Goal: Navigation & Orientation: Find specific page/section

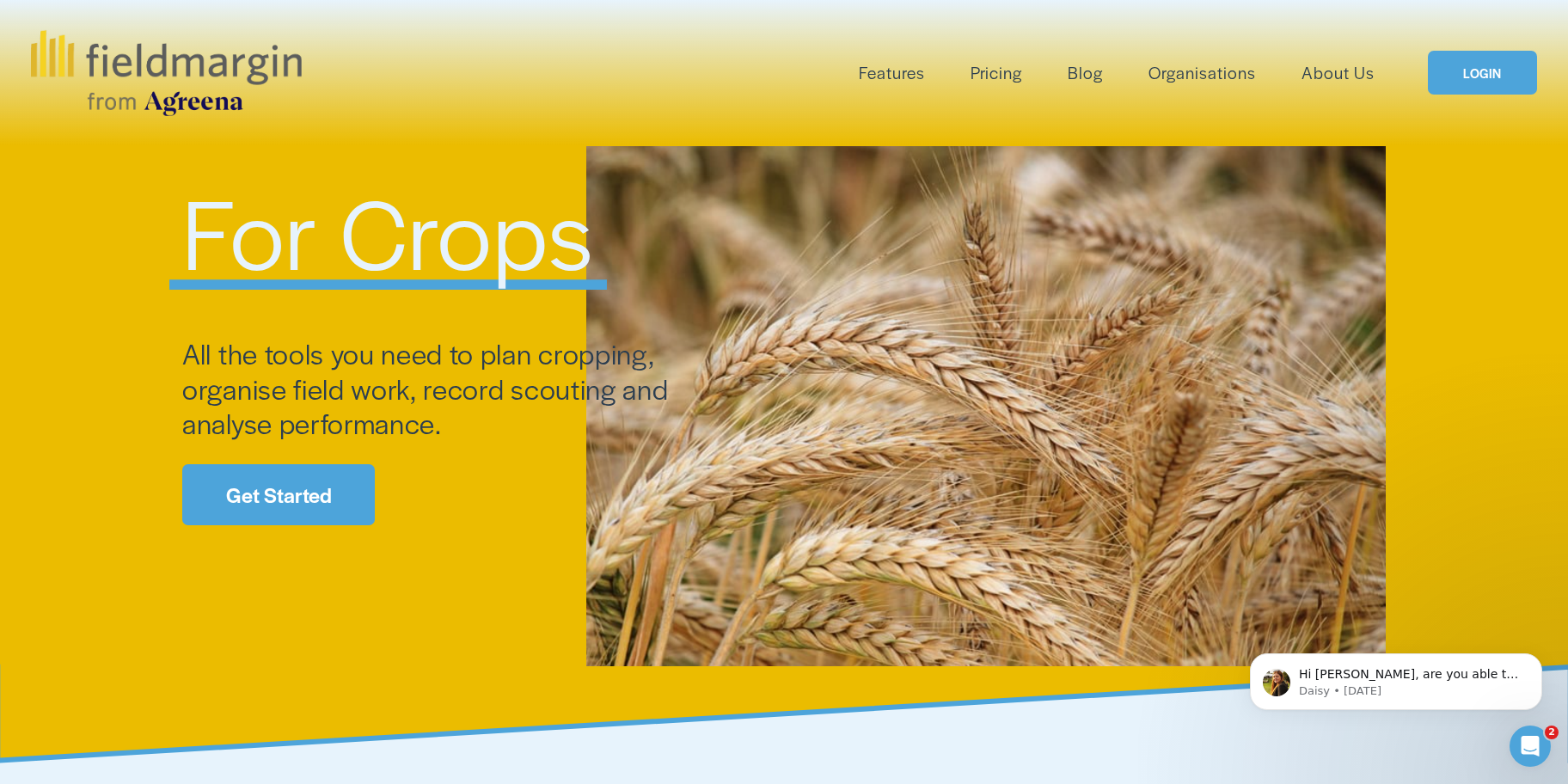
click at [1484, 82] on link "LOGIN" at bounding box center [1482, 72] width 109 height 44
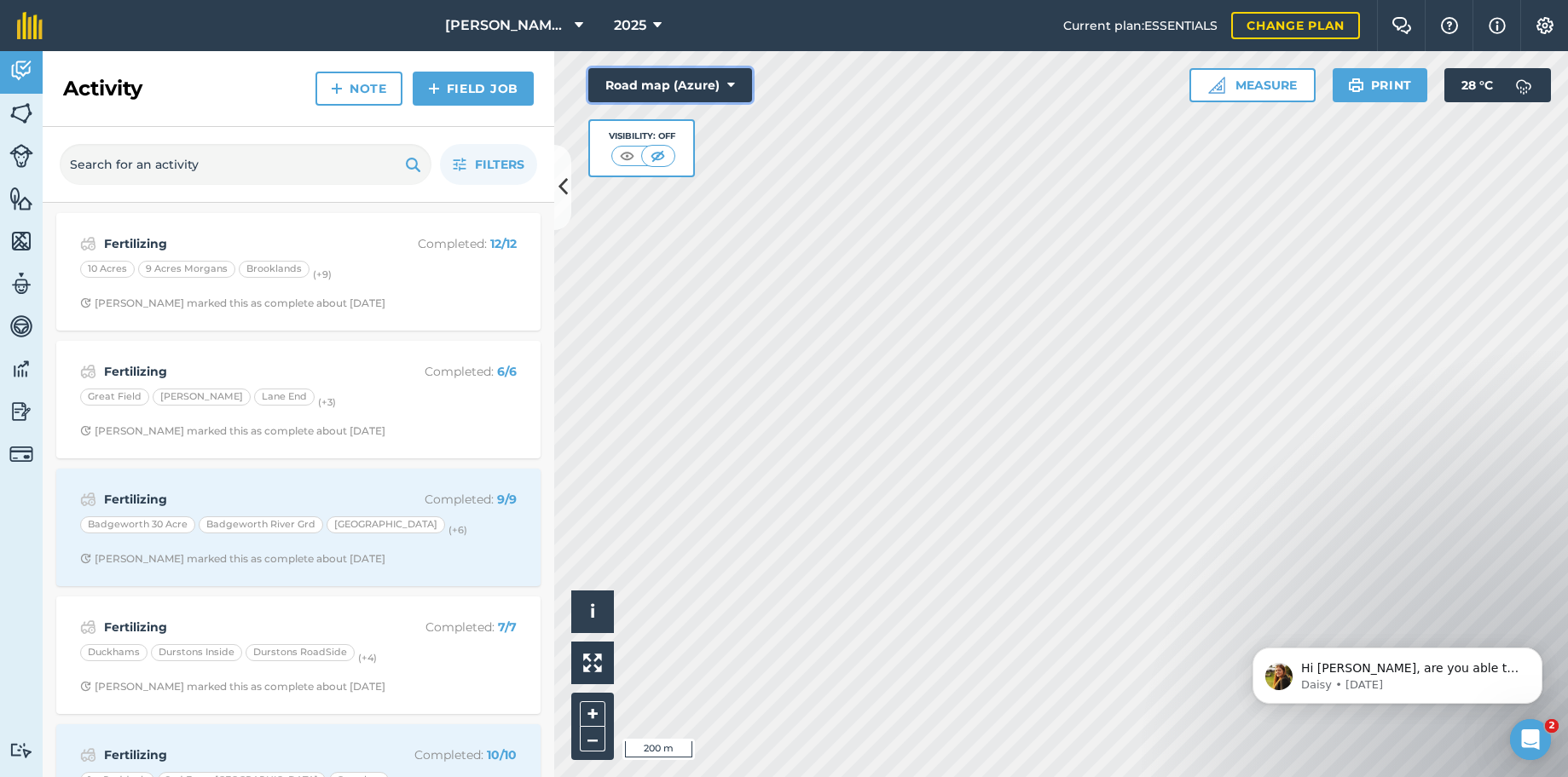
click at [737, 84] on button "Road map (Azure)" at bounding box center [670, 85] width 164 height 34
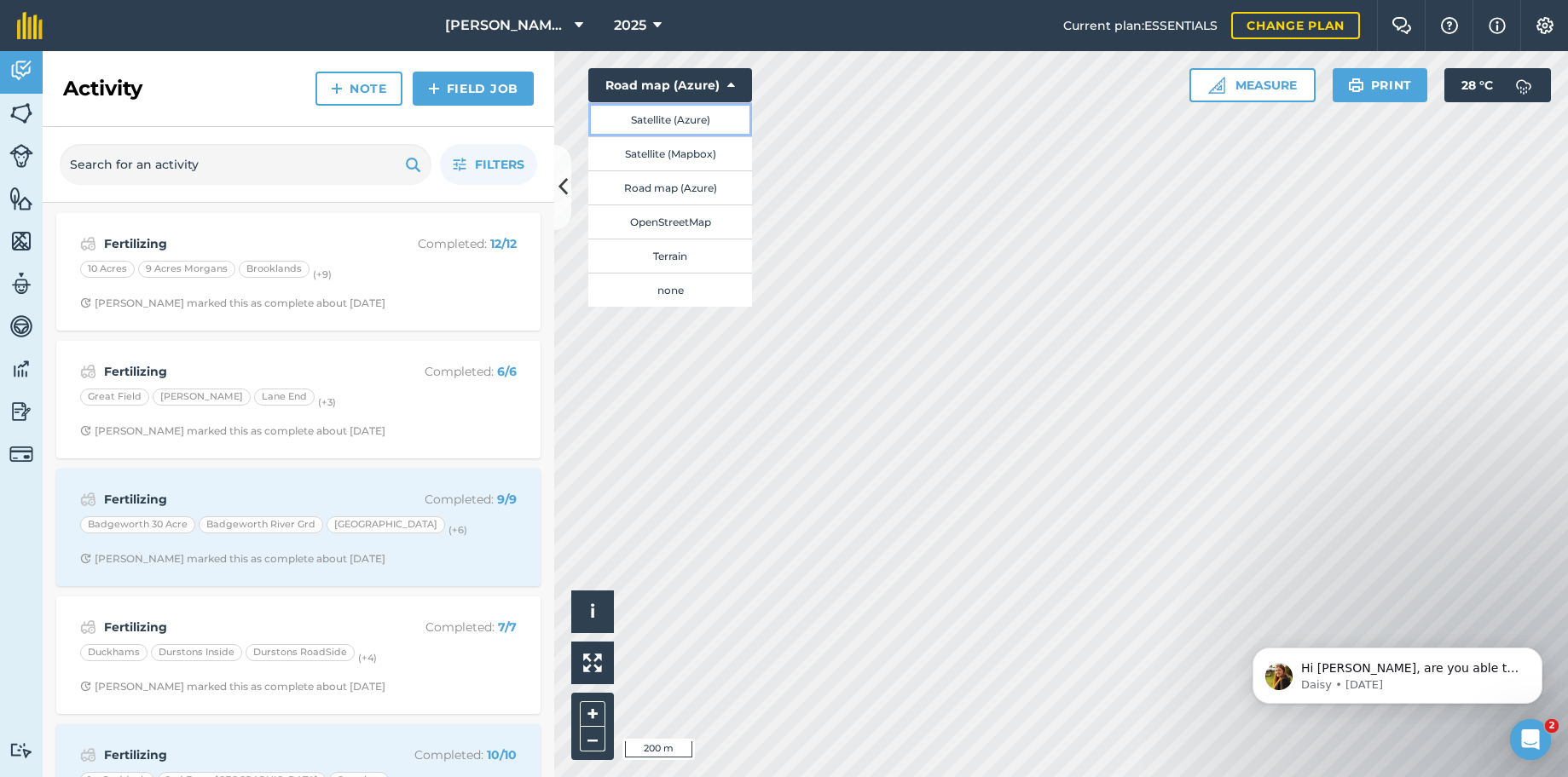
click at [657, 117] on button "Satellite (Azure)" at bounding box center [670, 119] width 164 height 34
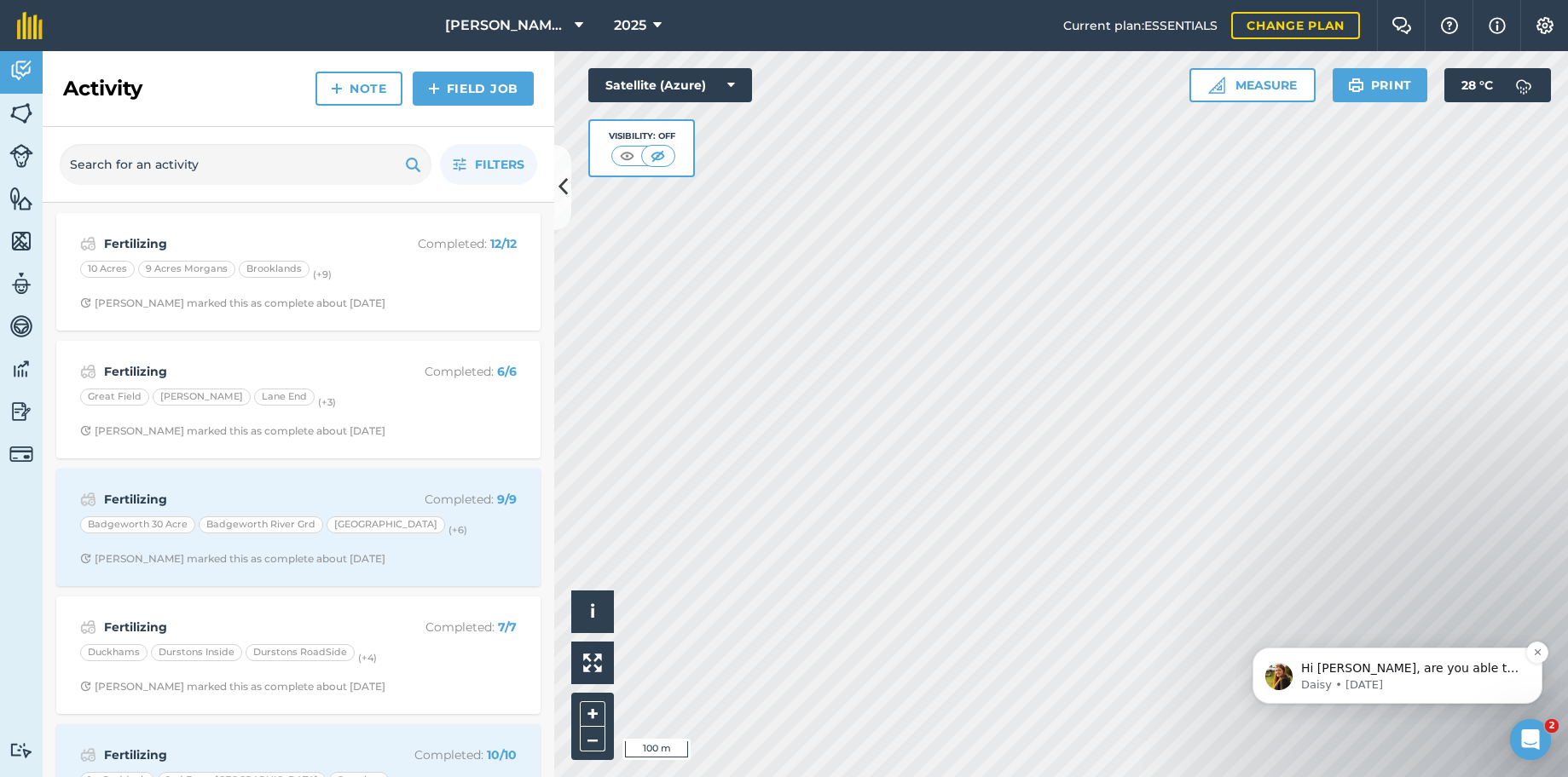
click at [1417, 683] on p "Daisy • [DATE]" at bounding box center [1411, 685] width 220 height 16
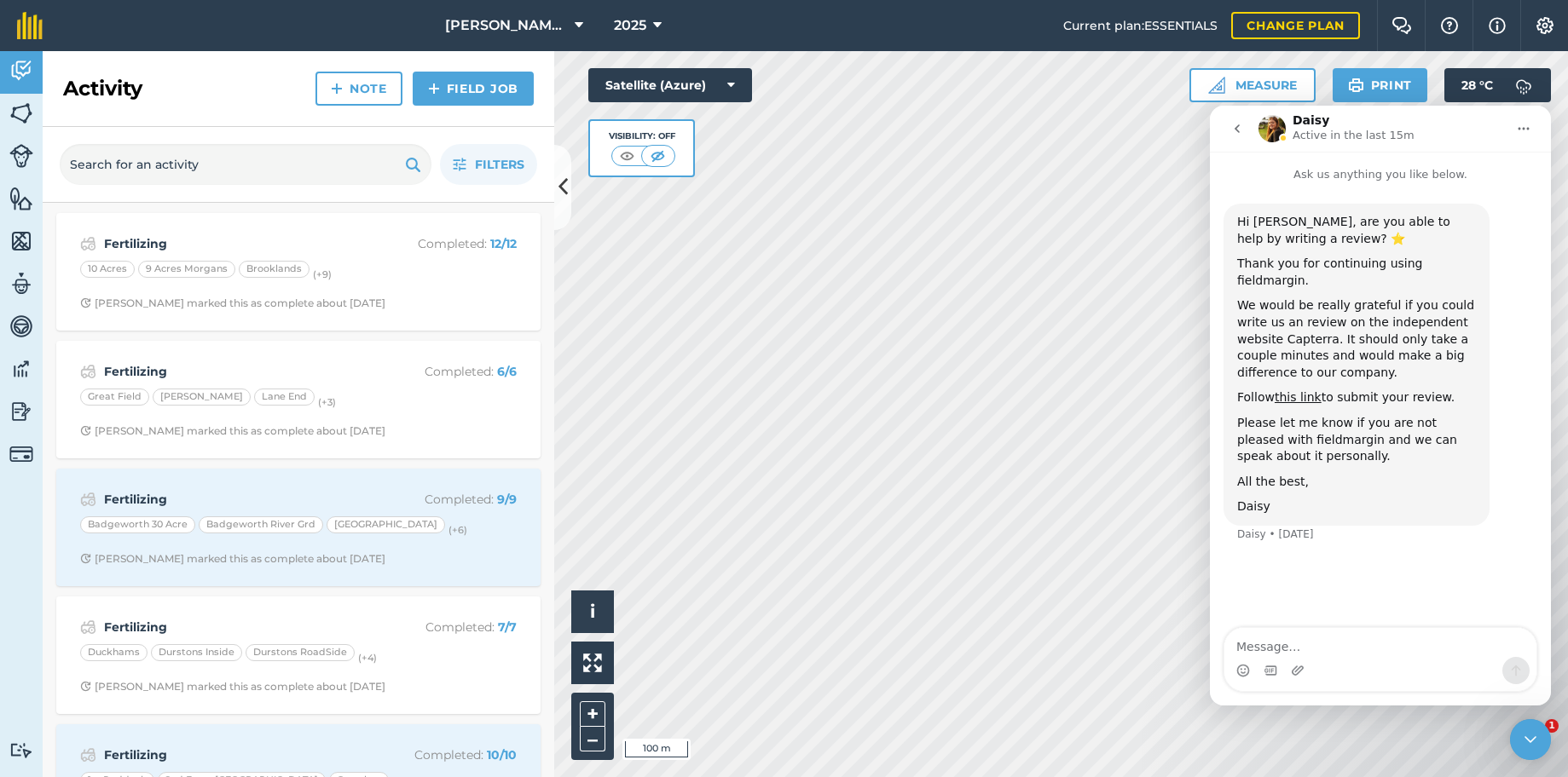
click at [1234, 124] on icon "go back" at bounding box center [1236, 128] width 14 height 14
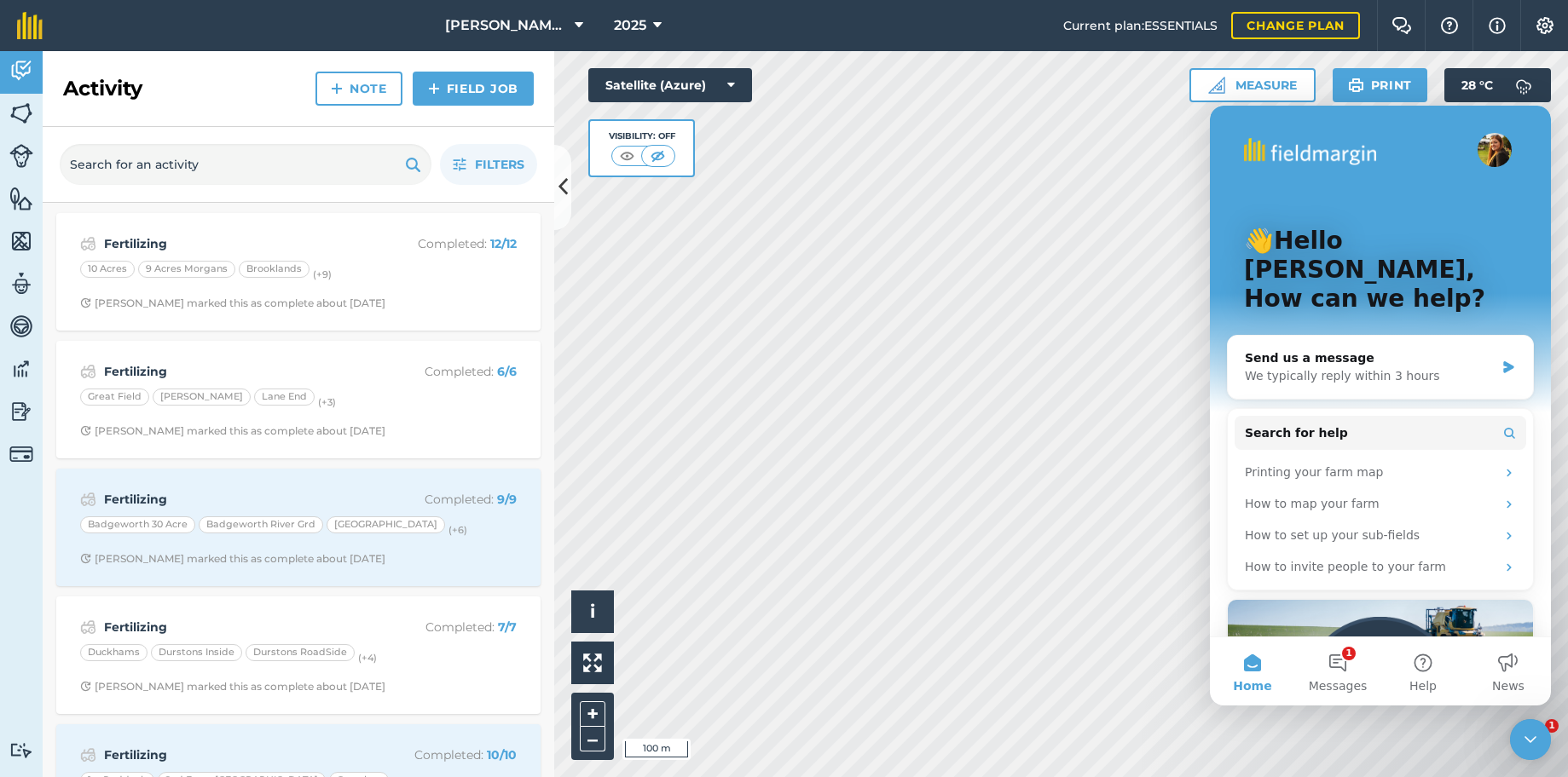
click at [1255, 661] on button "Home" at bounding box center [1252, 671] width 86 height 68
click at [1502, 662] on button "News" at bounding box center [1509, 671] width 86 height 68
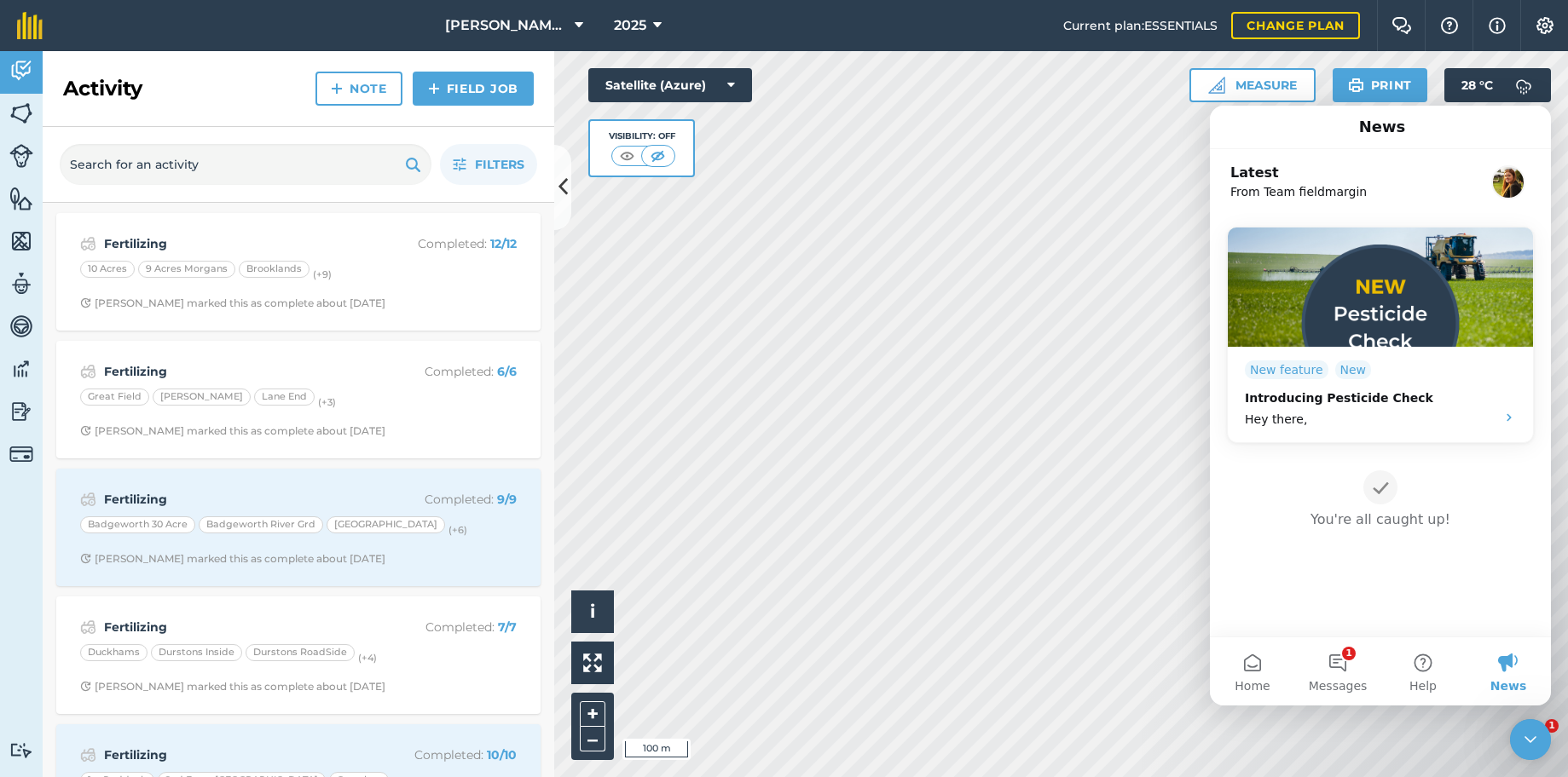
click at [1505, 663] on button "News" at bounding box center [1509, 671] width 86 height 68
click at [1526, 728] on div "Close Intercom Messenger" at bounding box center [1530, 740] width 41 height 41
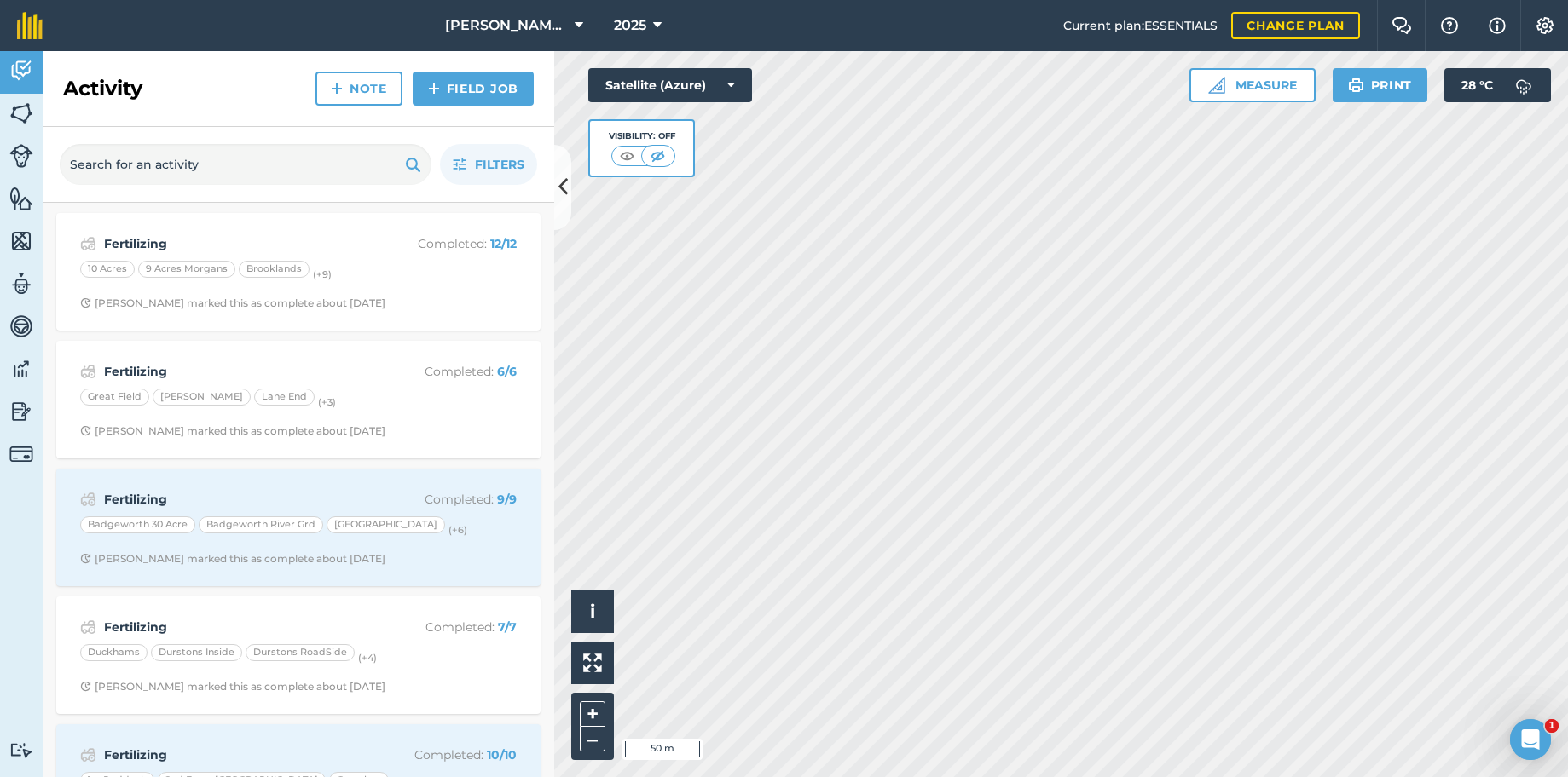
click at [1230, 47] on div "Alston Sutton Farms 2025 Current plan : ESSENTIALS Change plan Farm Chat Help I…" at bounding box center [784, 388] width 1568 height 777
click at [1160, 0] on html "Alston Sutton Farms 2025 Current plan : ESSENTIALS Change plan Farm Chat Help I…" at bounding box center [784, 388] width 1568 height 777
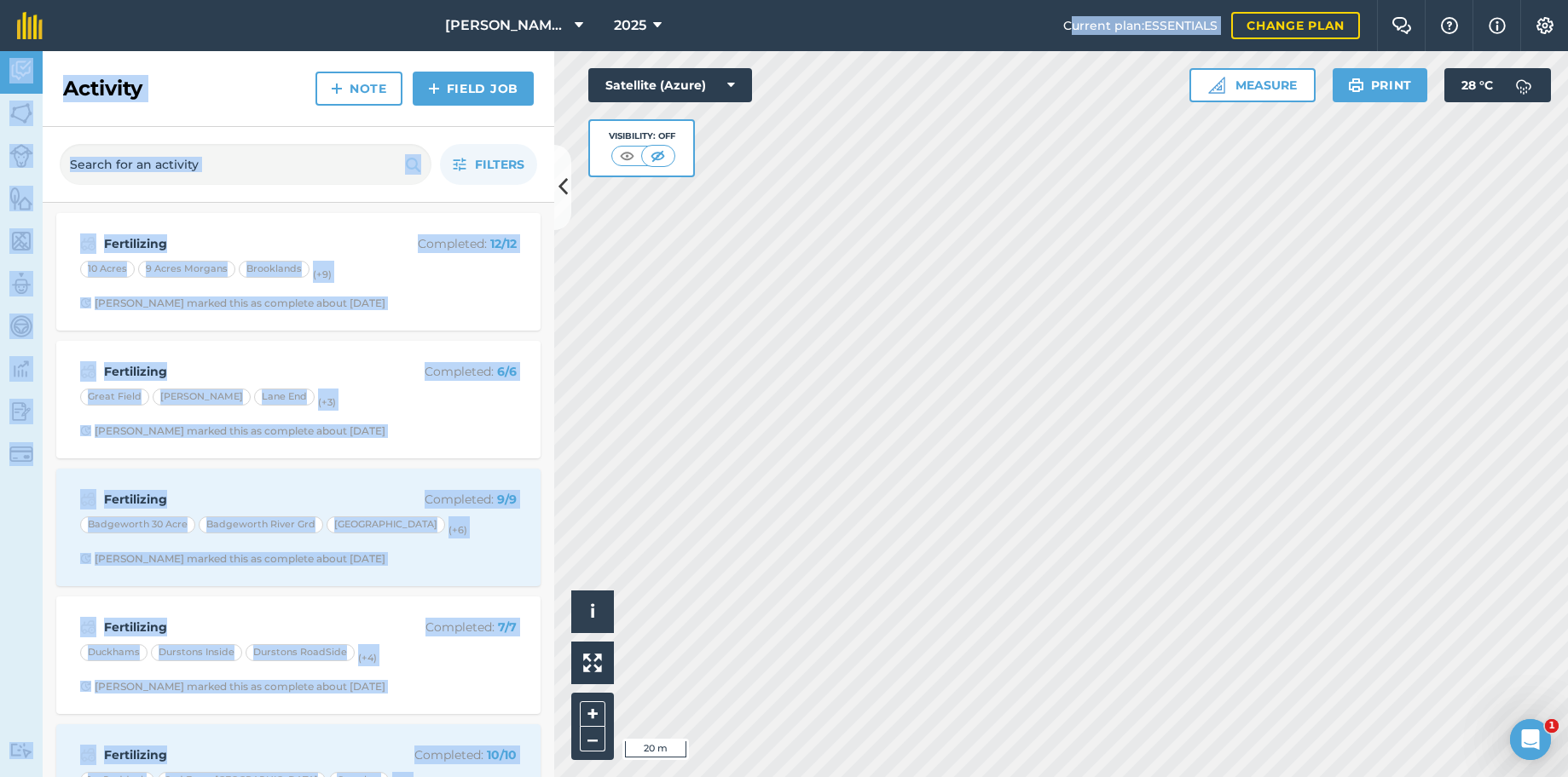
drag, startPoint x: 1068, startPoint y: 0, endPoint x: 1574, endPoint y: 149, distance: 527.5
click at [1567, 149] on html "Alston Sutton Farms 2025 Current plan : ESSENTIALS Change plan Farm Chat Help I…" at bounding box center [784, 388] width 1568 height 777
click at [1465, 38] on button "Help" at bounding box center [1448, 25] width 47 height 51
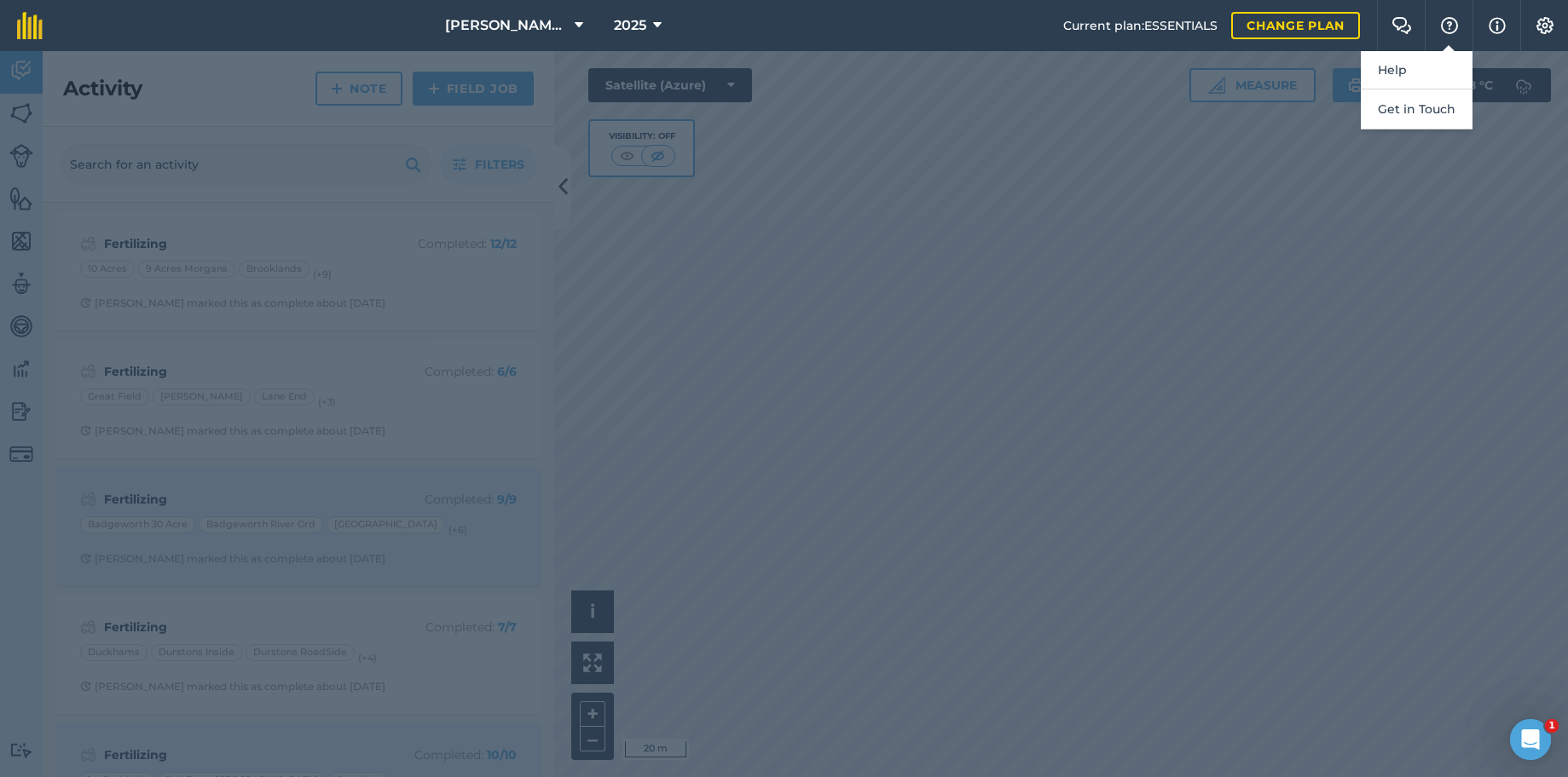
click at [1078, 286] on div at bounding box center [784, 414] width 1568 height 726
